Goal: Complete application form

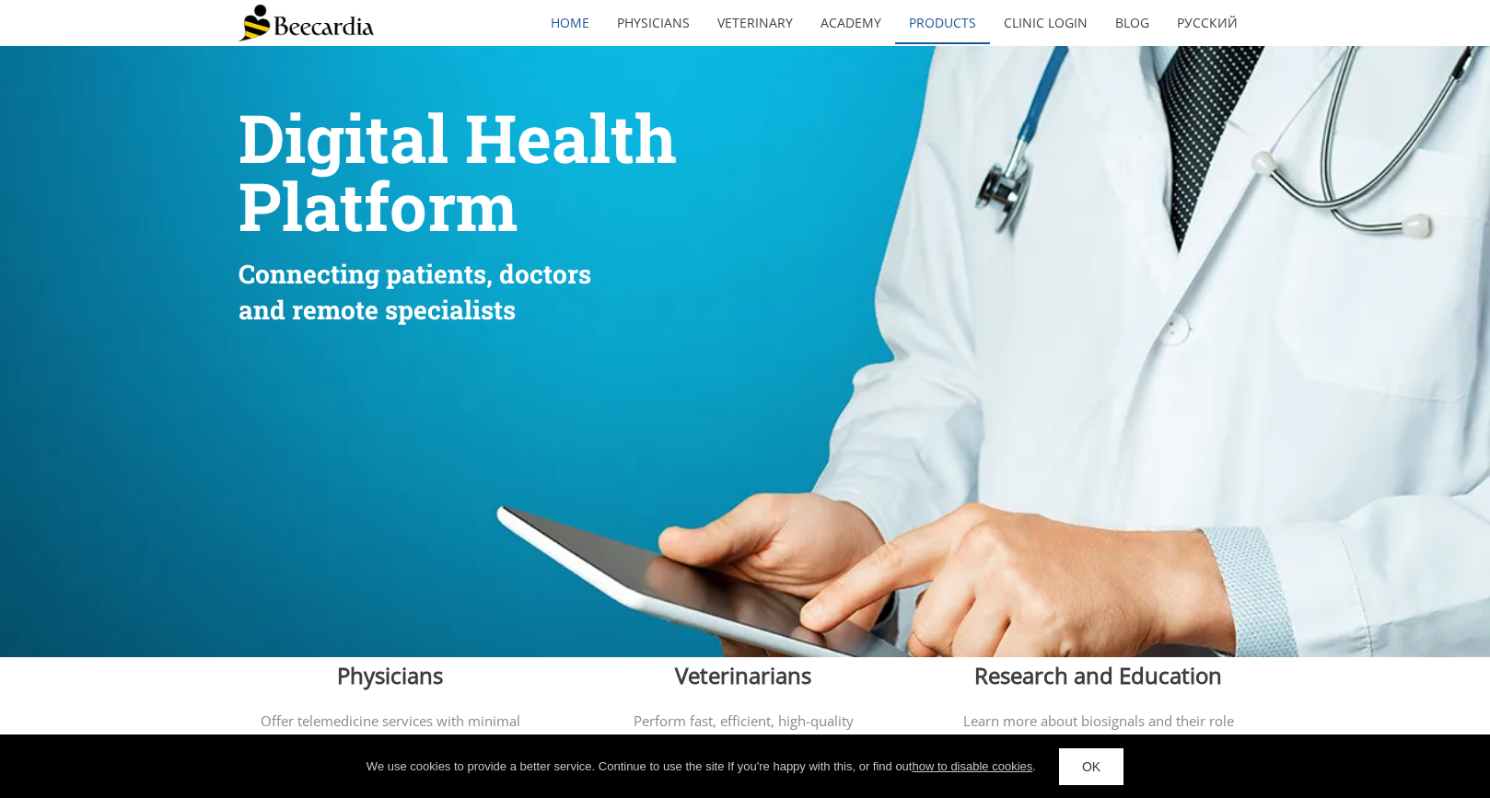
click at [949, 18] on link "Products" at bounding box center [942, 23] width 95 height 42
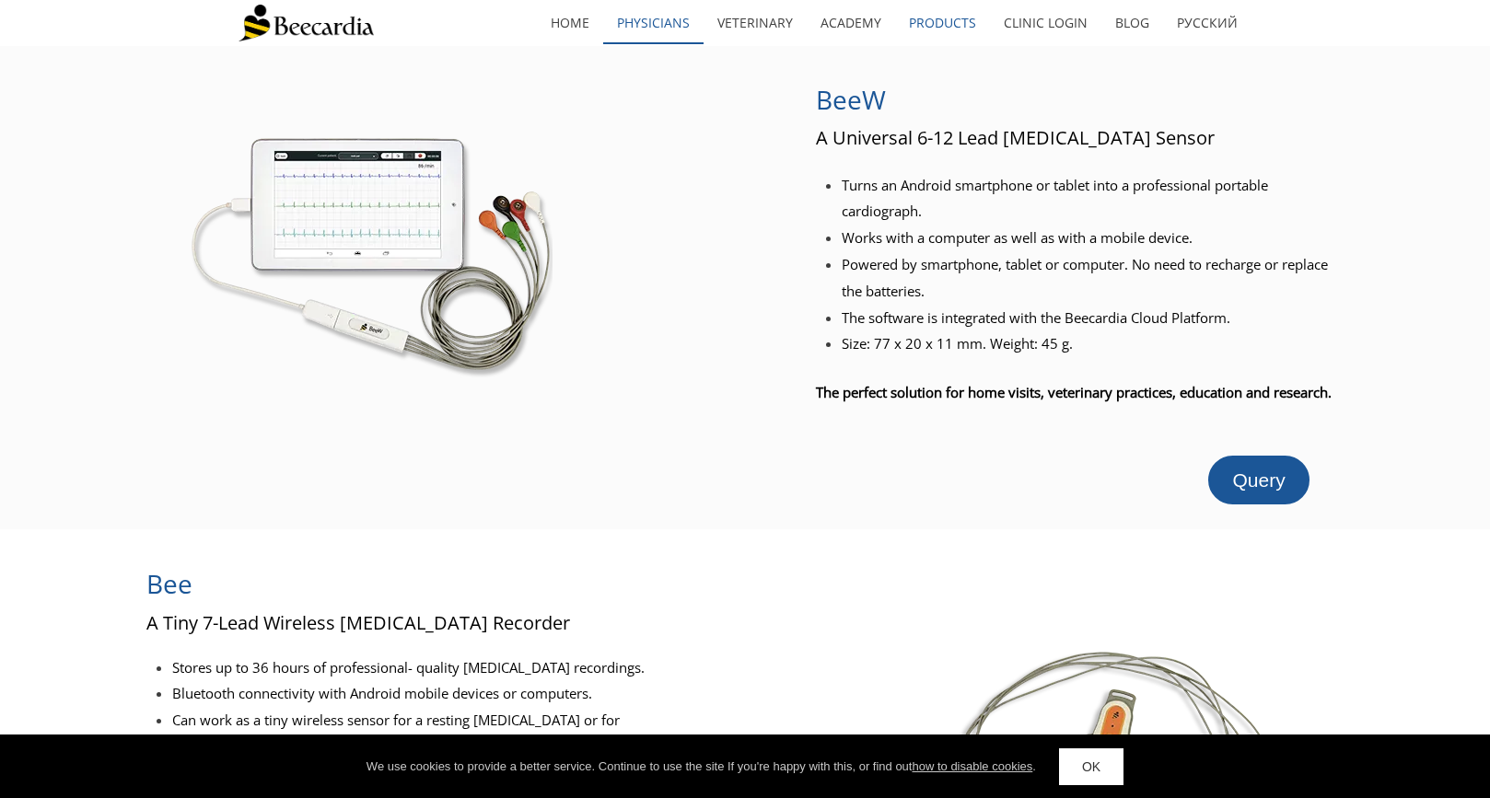
click at [678, 27] on link "Physicians" at bounding box center [653, 23] width 100 height 42
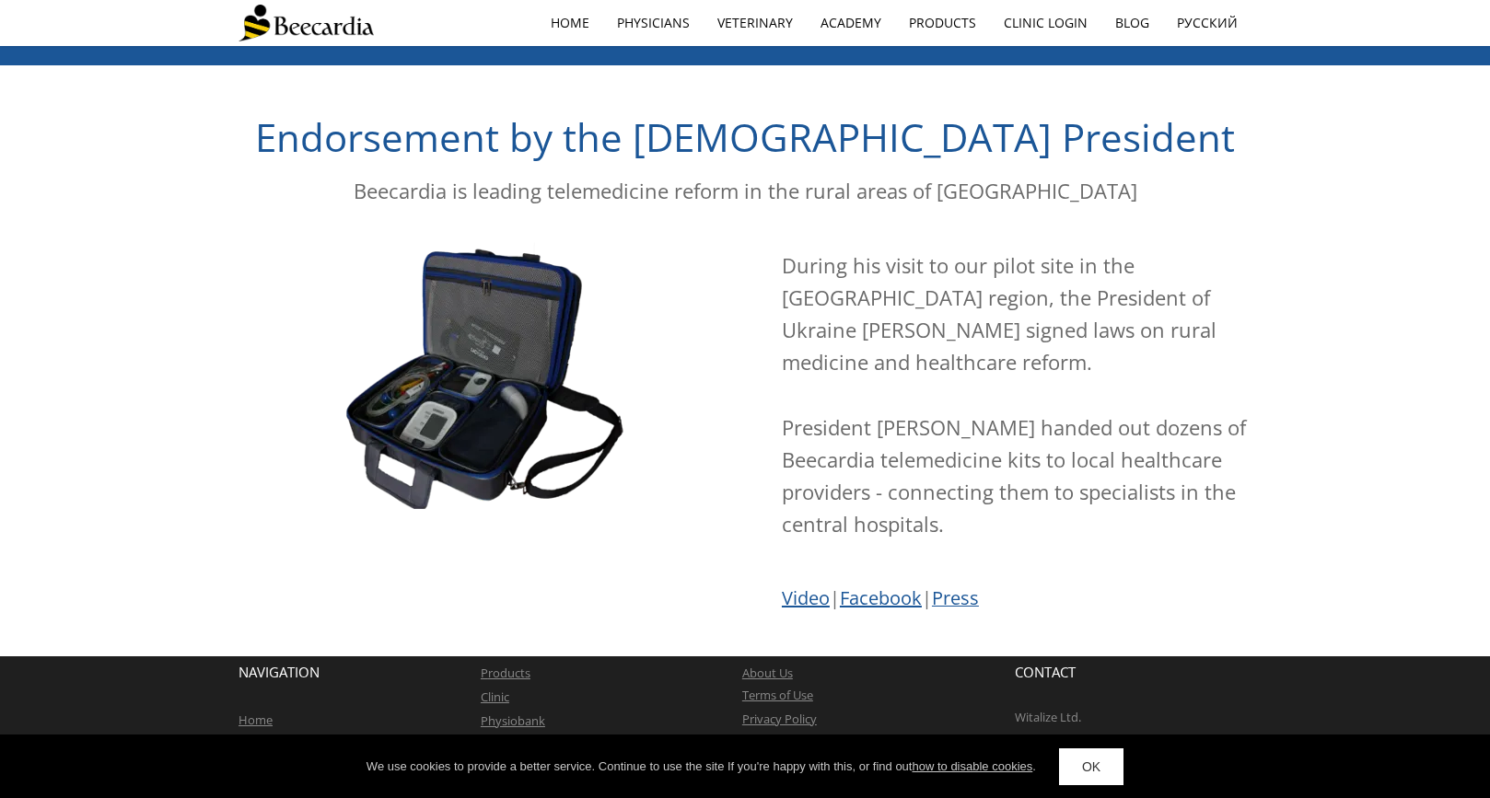
scroll to position [3022, 0]
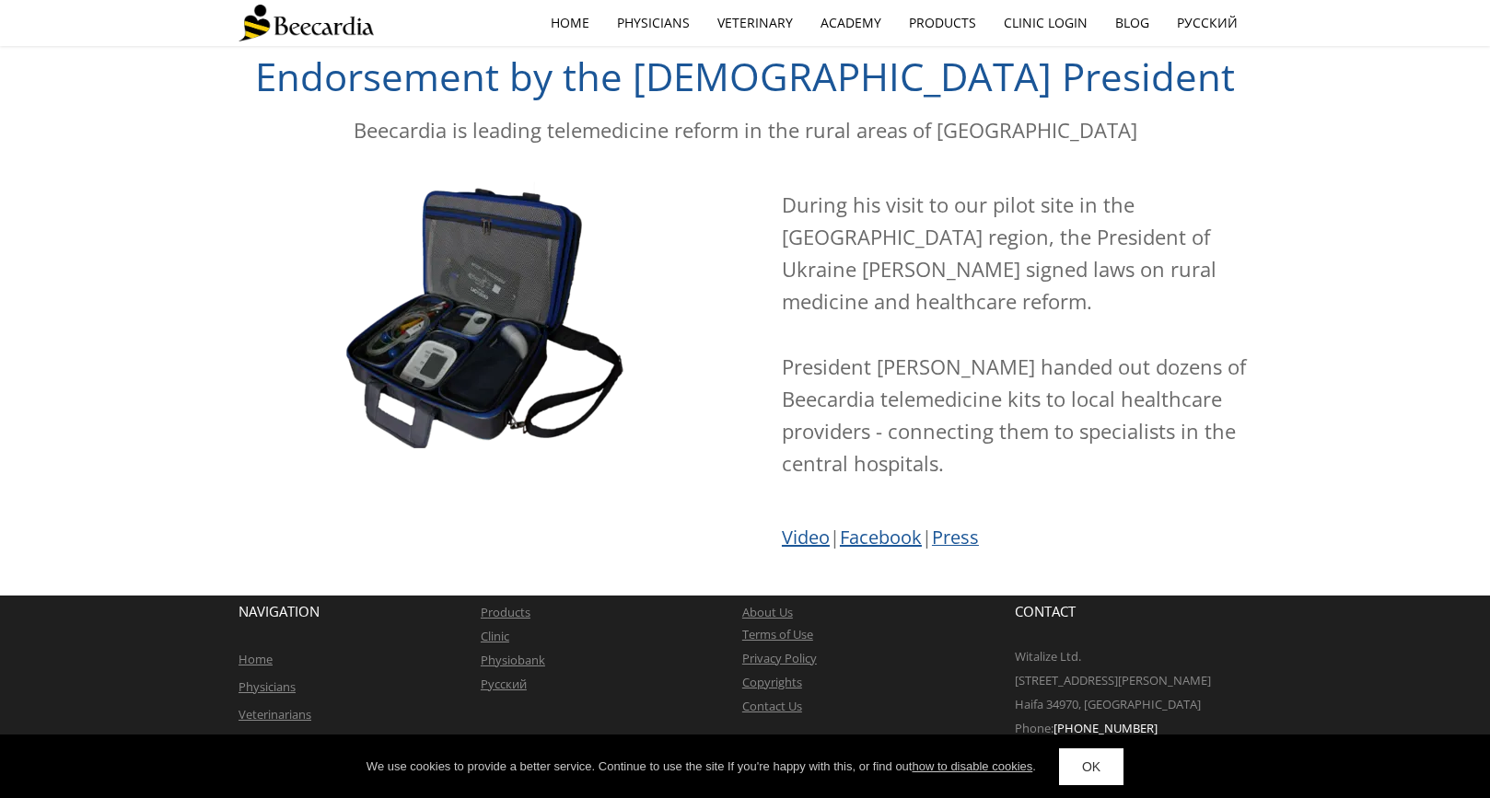
click at [508, 606] on span "roducts" at bounding box center [509, 612] width 42 height 17
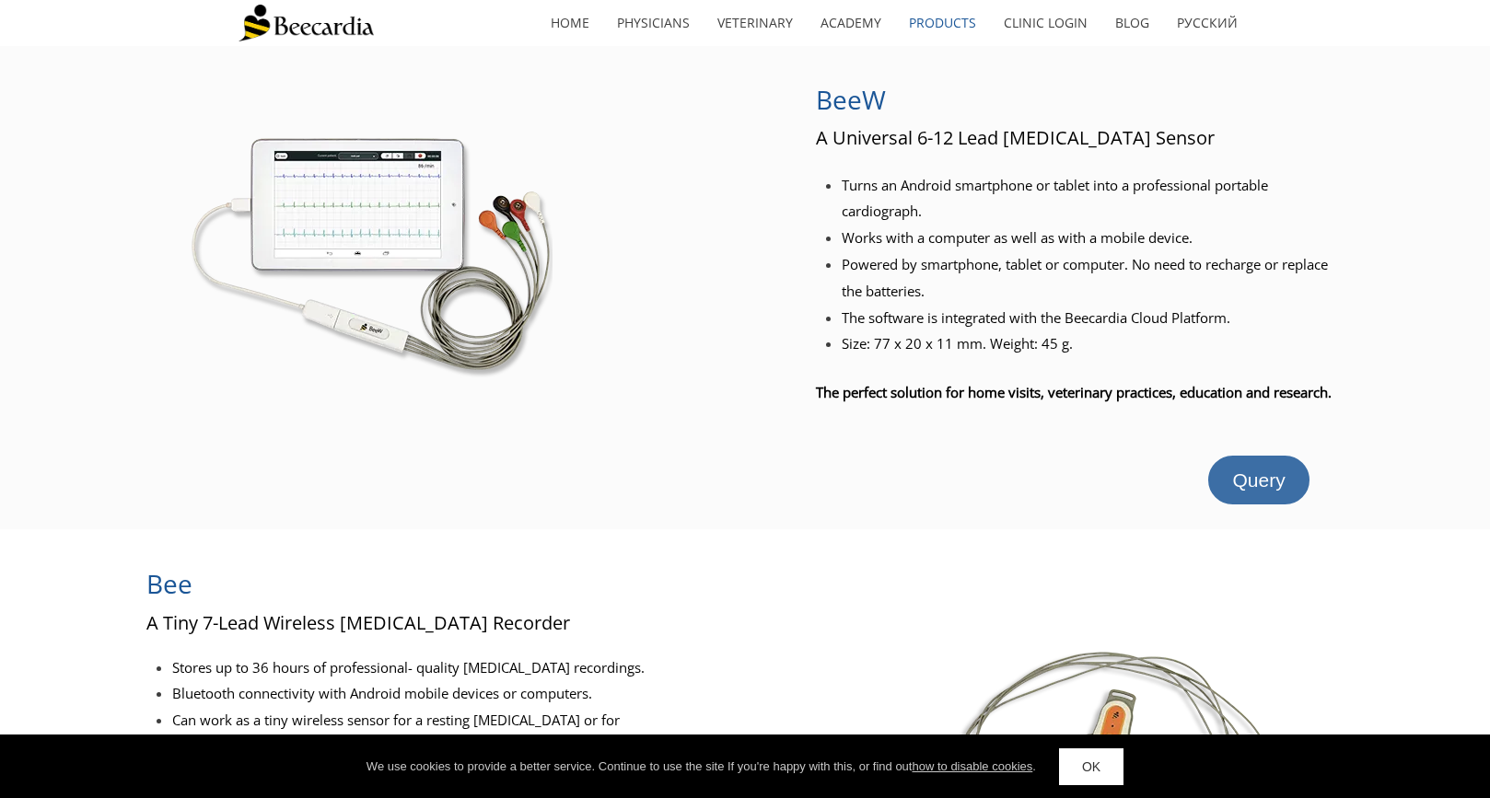
click at [1280, 491] on span "Query" at bounding box center [1258, 480] width 52 height 21
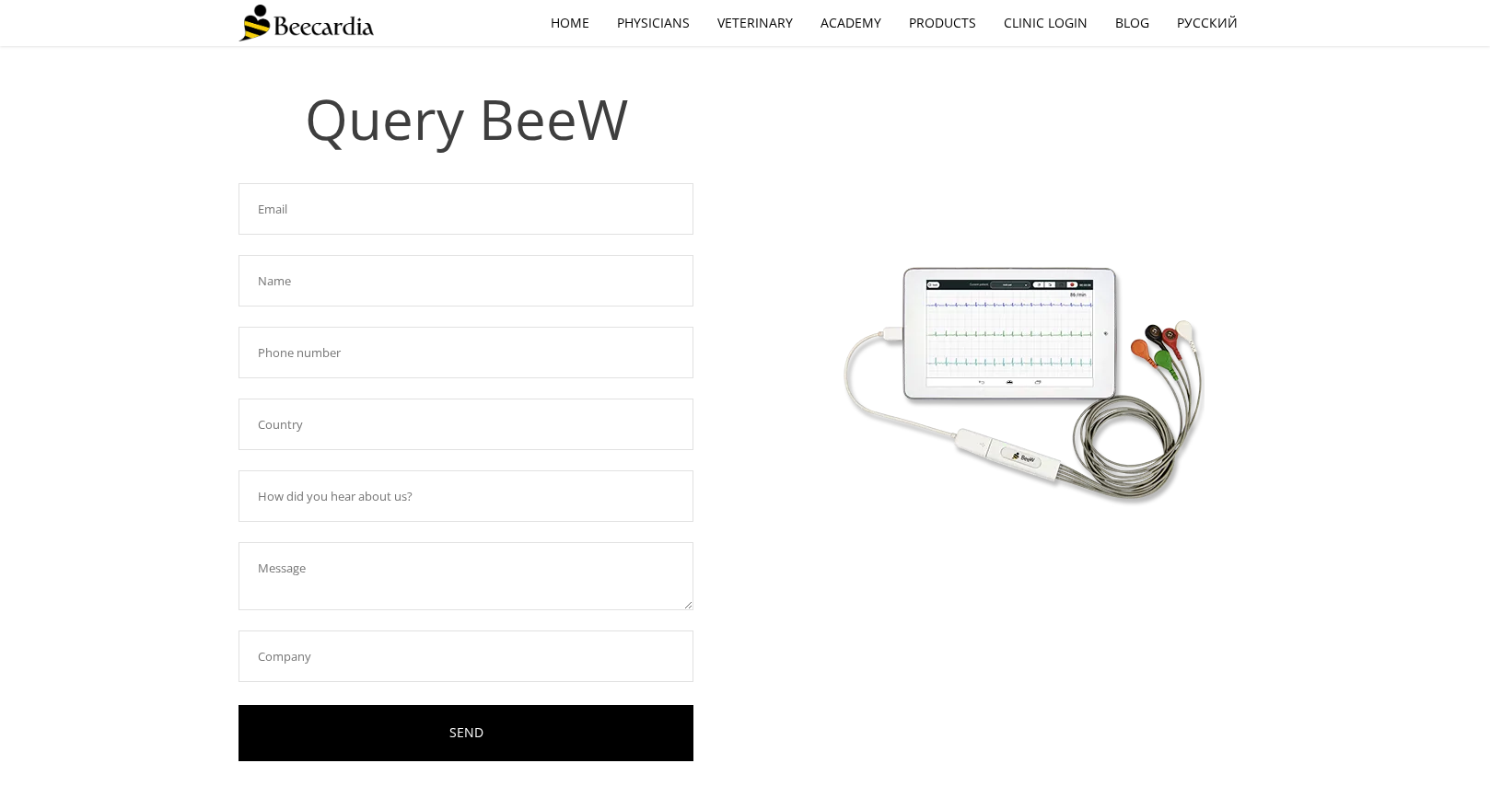
scroll to position [47, 0]
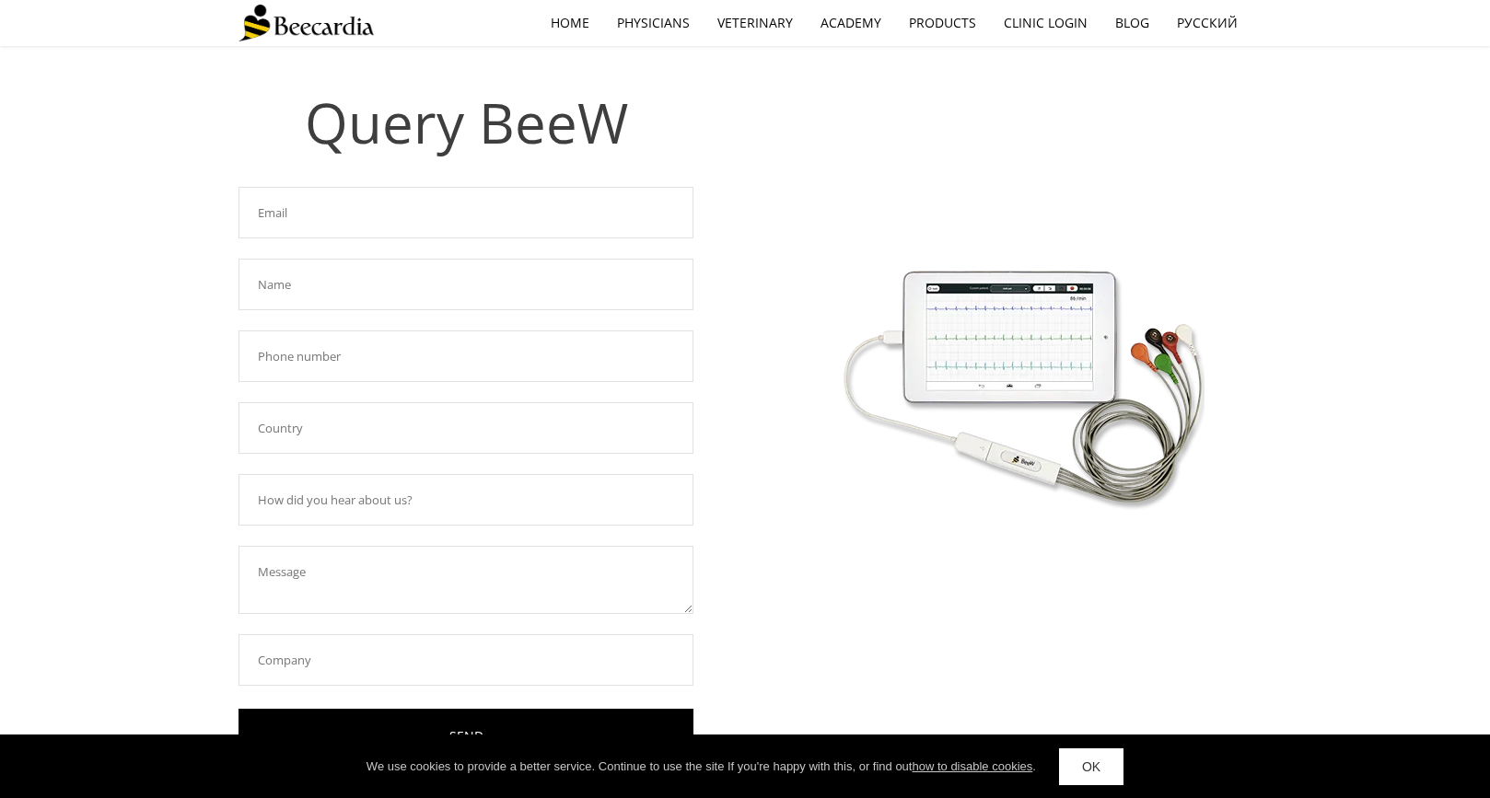
click at [462, 204] on input "text" at bounding box center [465, 213] width 455 height 52
type input "[EMAIL_ADDRESS][PERSON_NAME][DOMAIN_NAME]"
type input "[PERSON_NAME]"
type input "8016384960"
type input "United States"
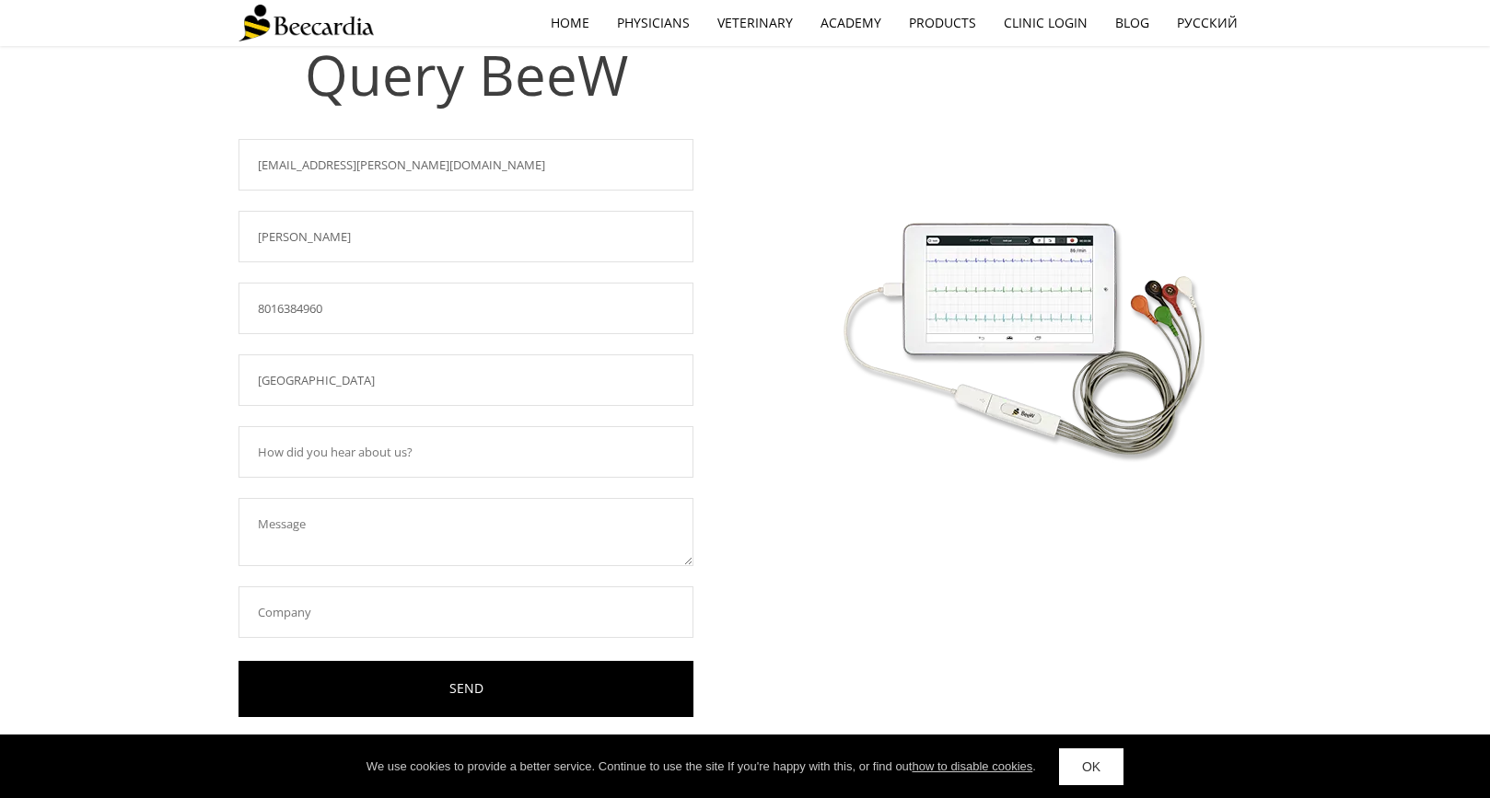
scroll to position [117, 0]
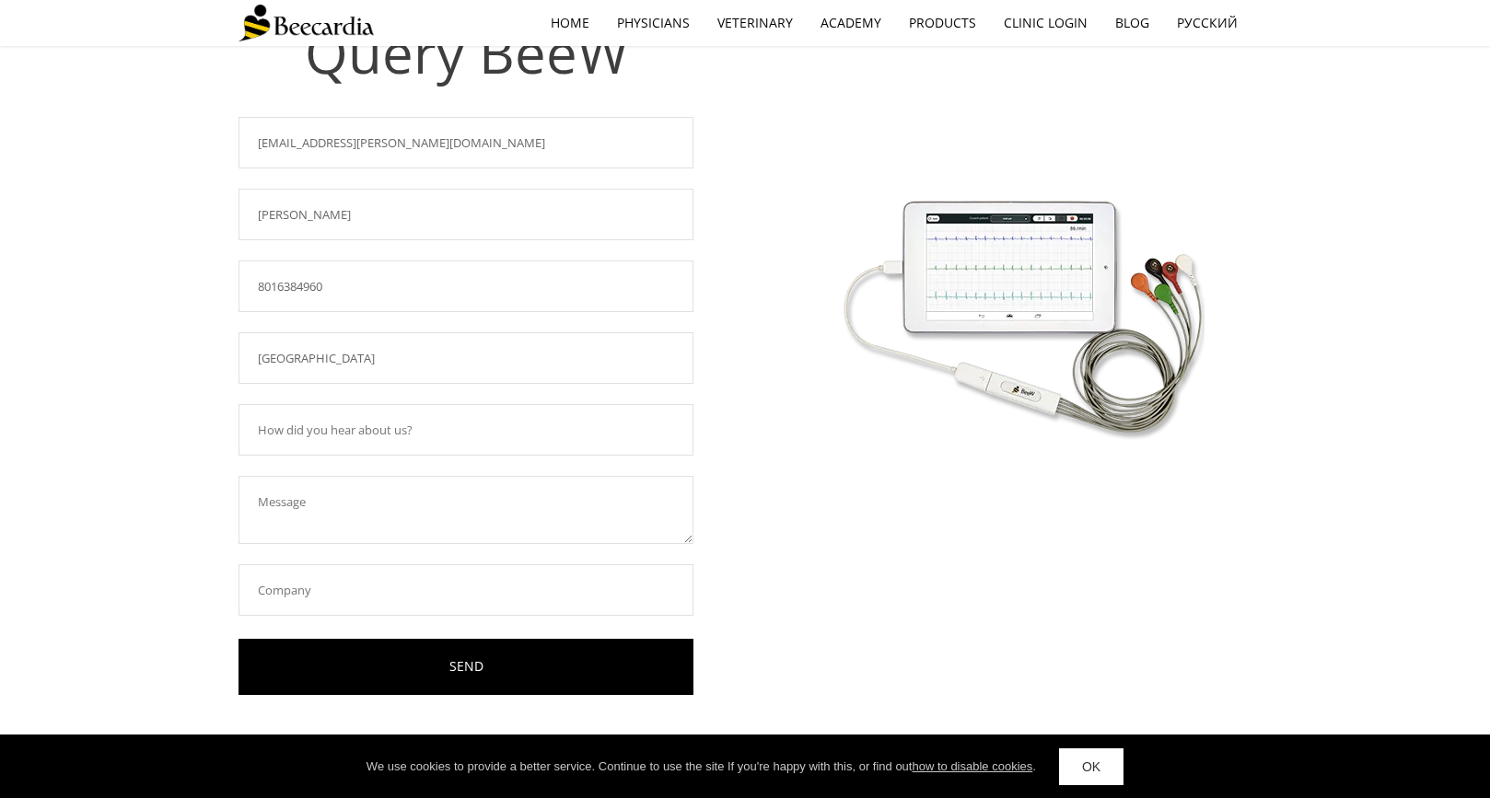
click at [435, 434] on input "text" at bounding box center [465, 430] width 455 height 52
type input "Cardiologist"
click at [417, 504] on textarea at bounding box center [465, 510] width 455 height 68
click at [412, 591] on input "text" at bounding box center [465, 590] width 455 height 52
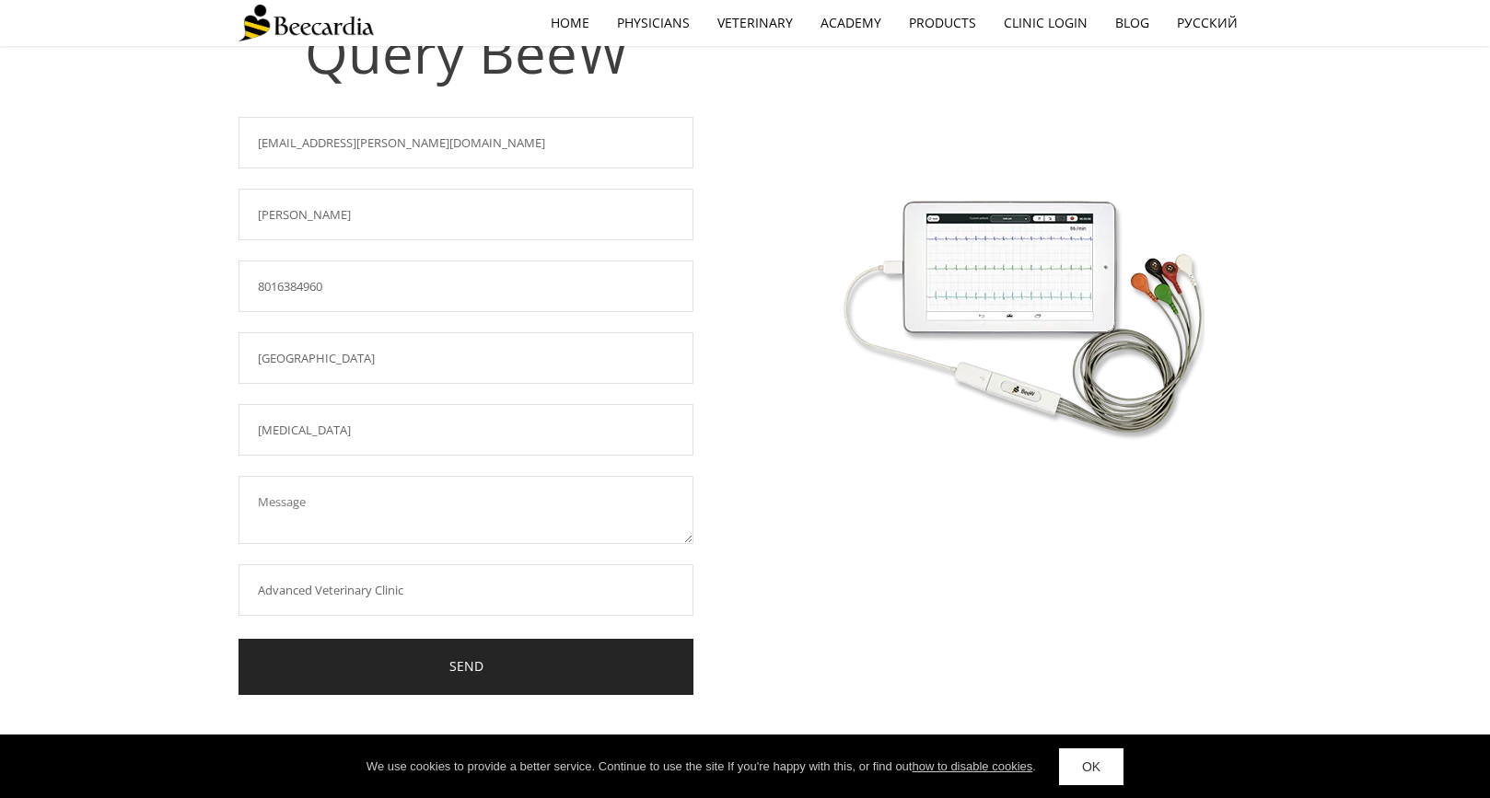
type input "Advanced Veterinary Clinic"
click at [409, 682] on link "SEND" at bounding box center [465, 667] width 455 height 56
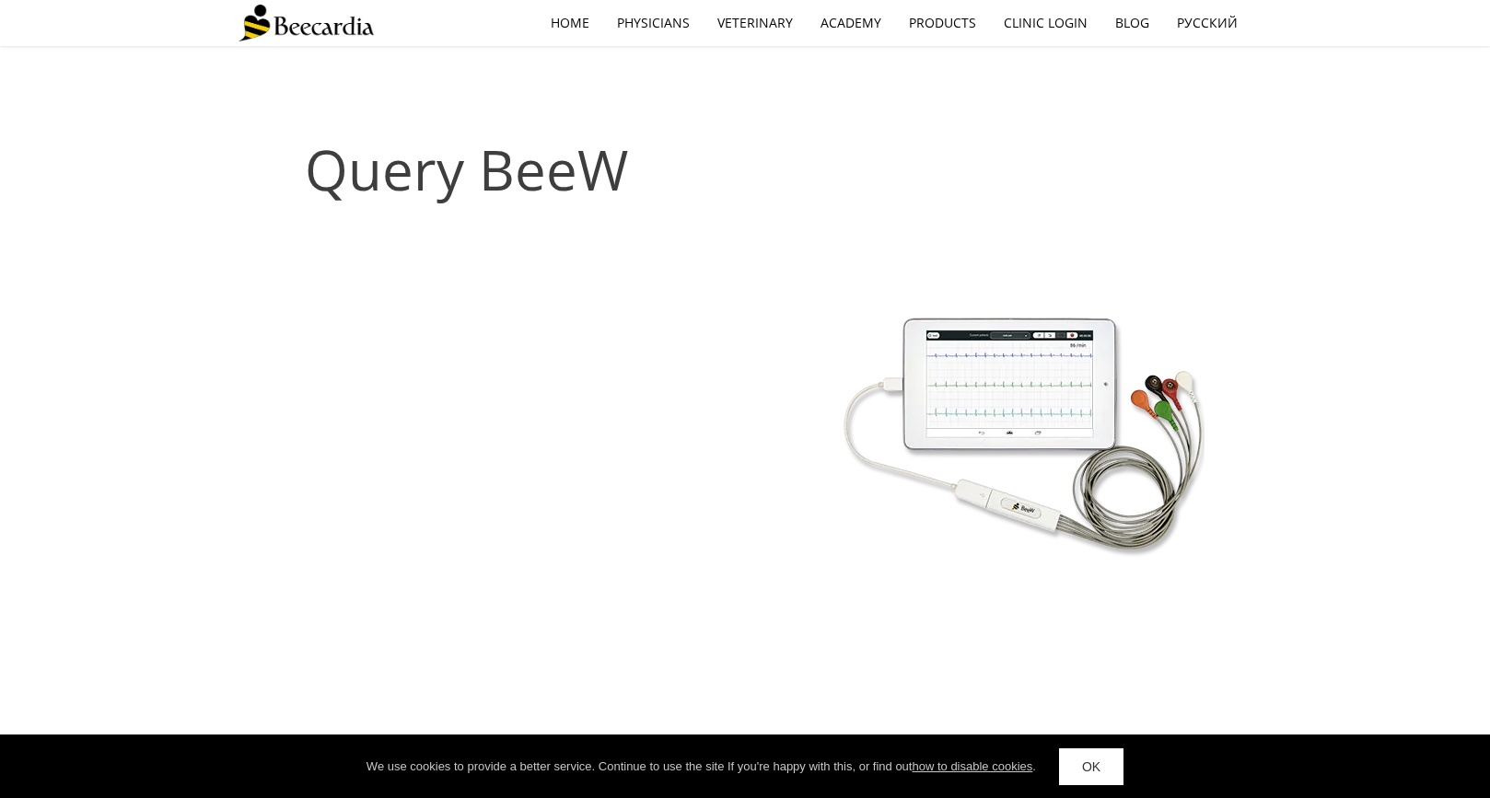
scroll to position [6, 0]
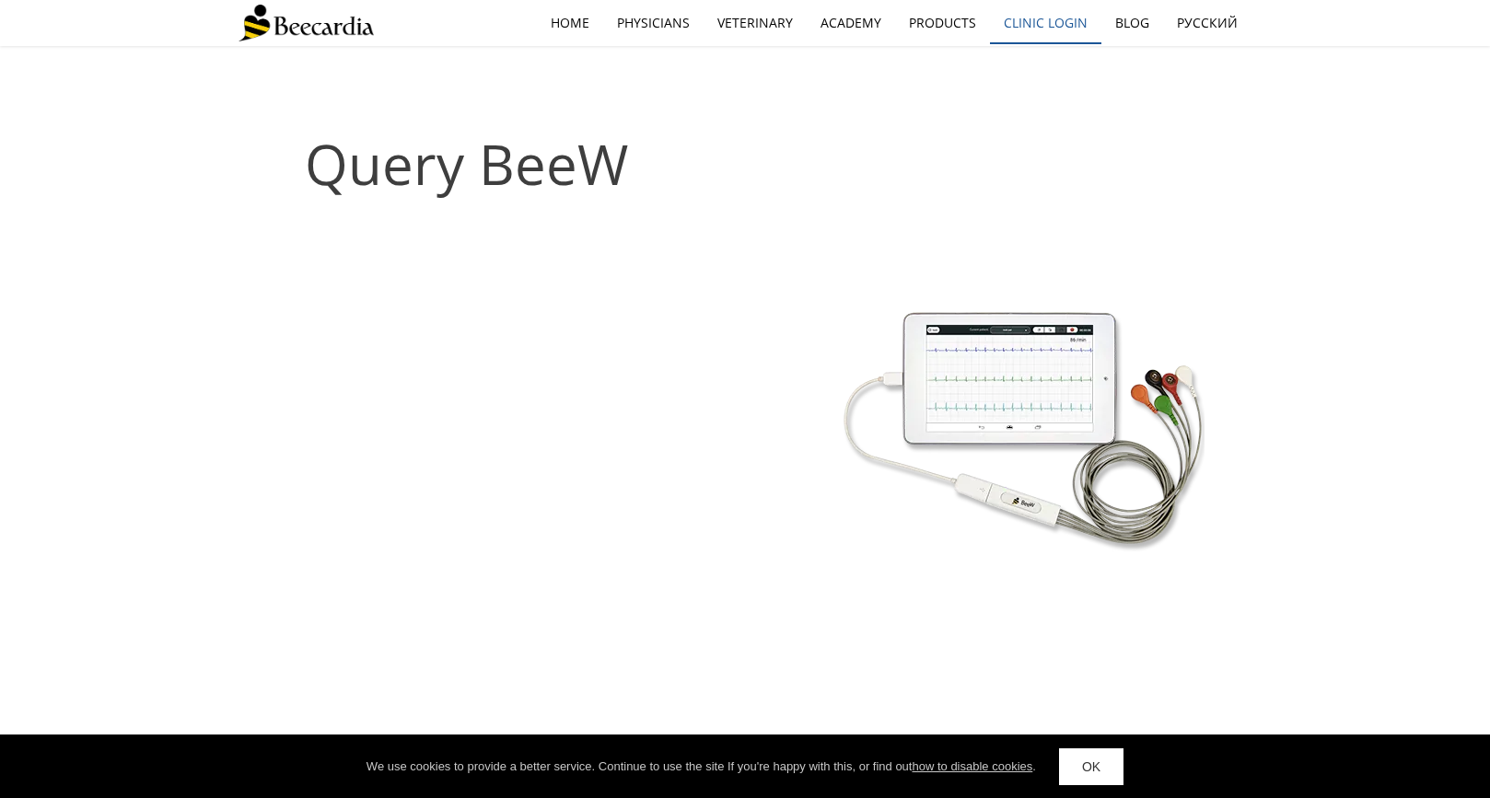
click at [1055, 24] on link "Clinic Login" at bounding box center [1045, 23] width 111 height 42
